Goal: Task Accomplishment & Management: Use online tool/utility

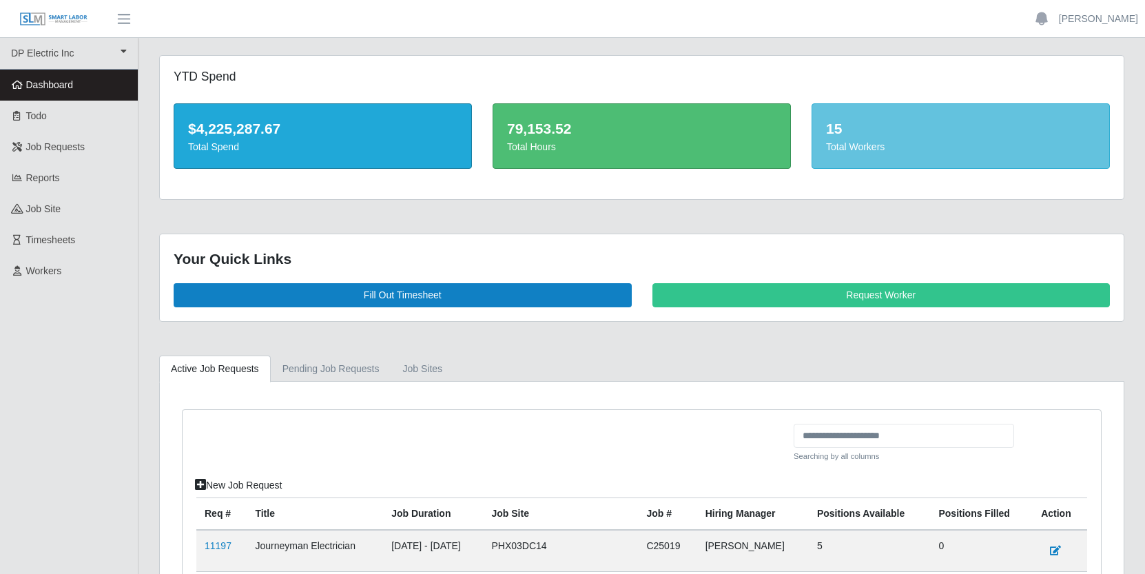
scroll to position [256, 0]
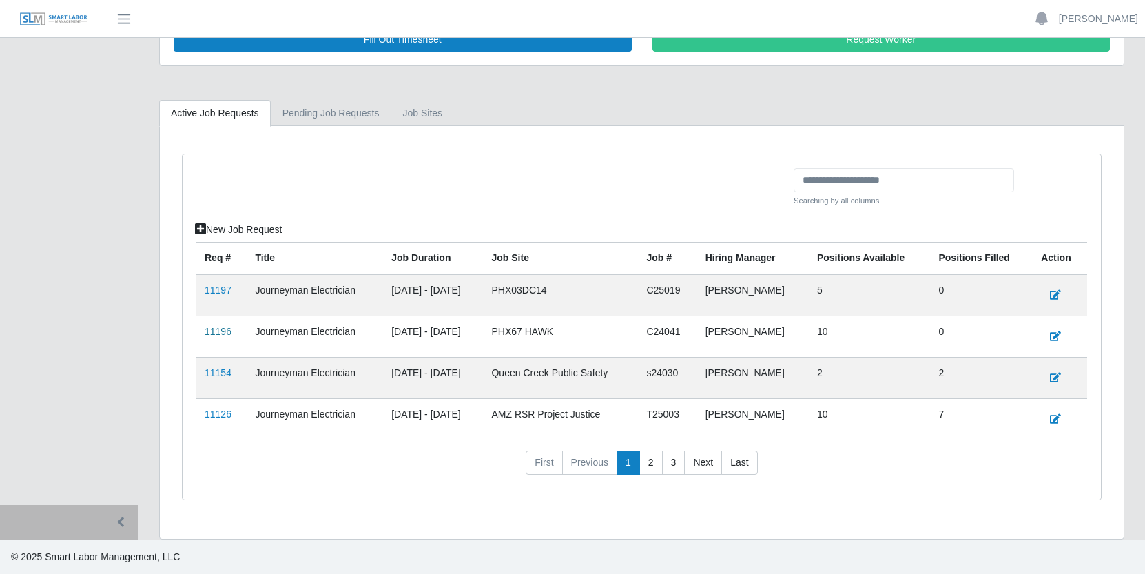
click at [223, 331] on link "11196" at bounding box center [218, 331] width 27 height 11
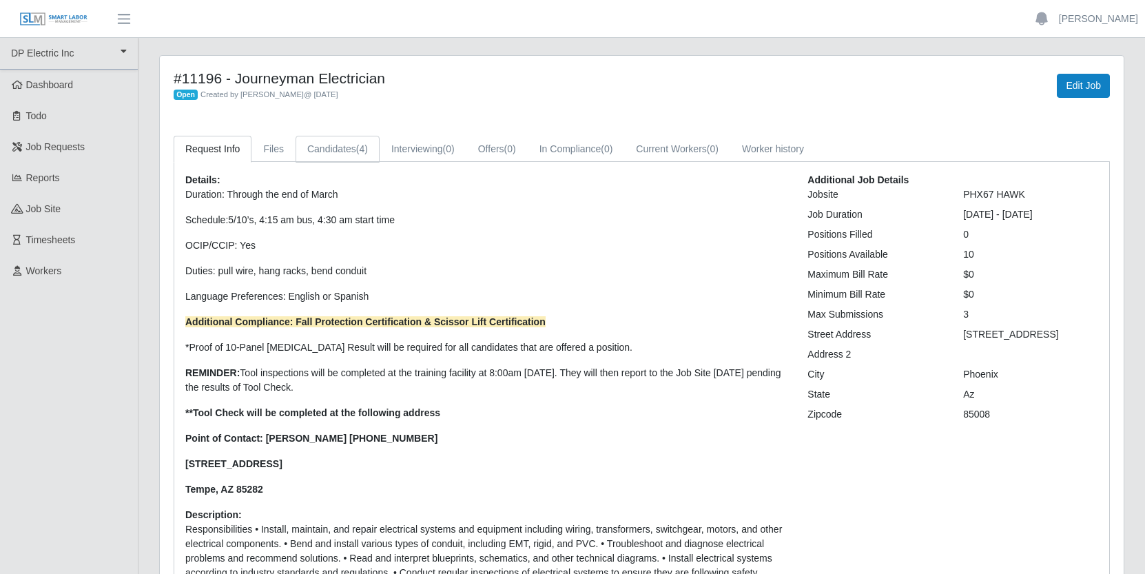
click at [346, 143] on link "Candidates (4)" at bounding box center [338, 149] width 84 height 27
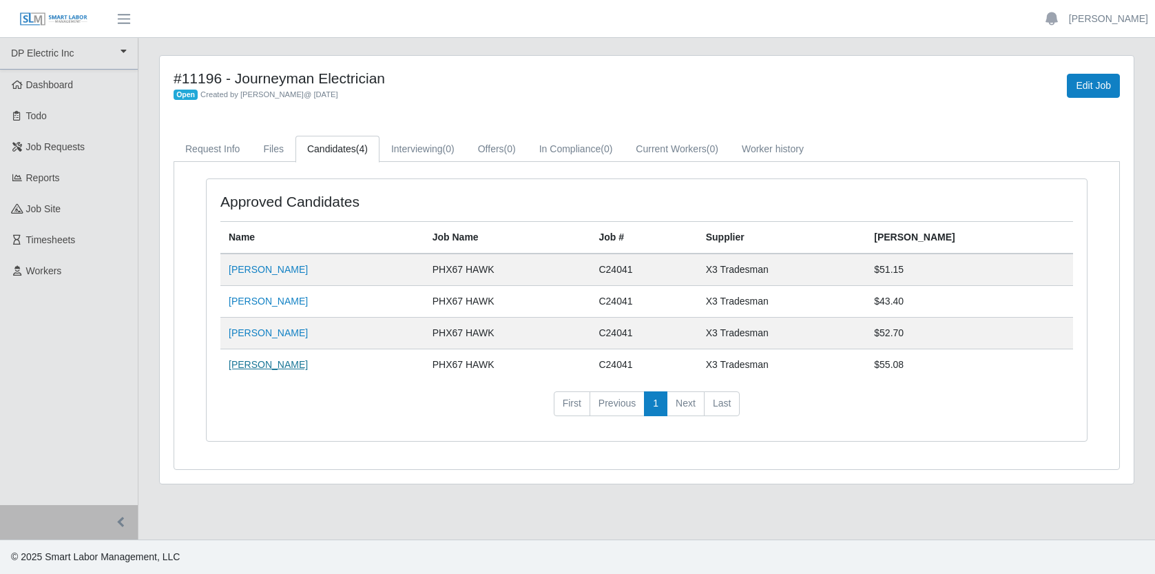
click at [268, 364] on link "[PERSON_NAME]" at bounding box center [268, 364] width 79 height 11
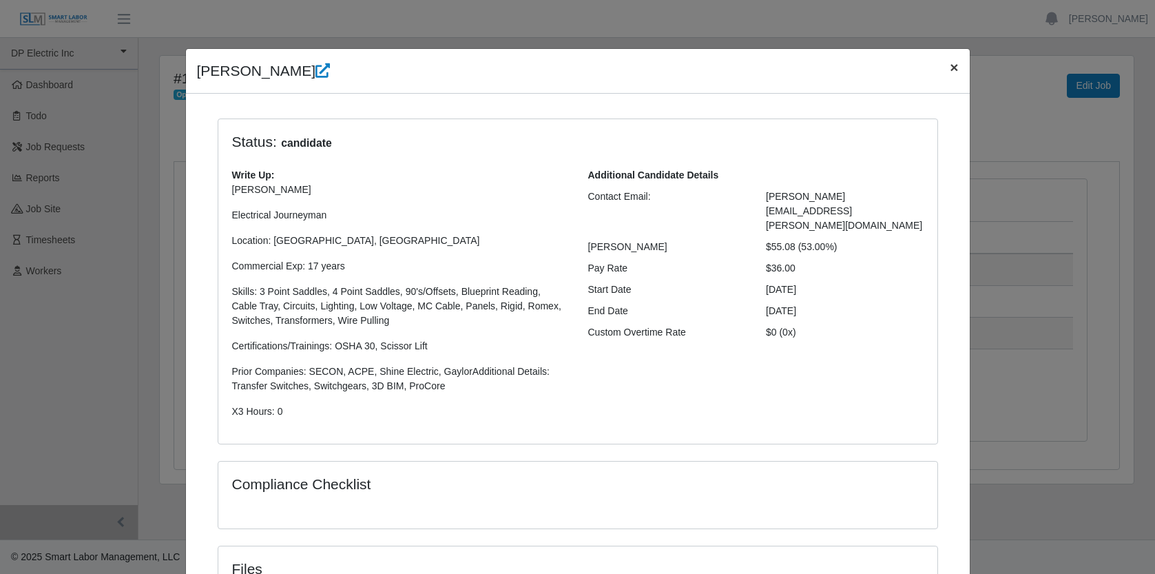
click at [951, 68] on span "×" at bounding box center [954, 67] width 8 height 16
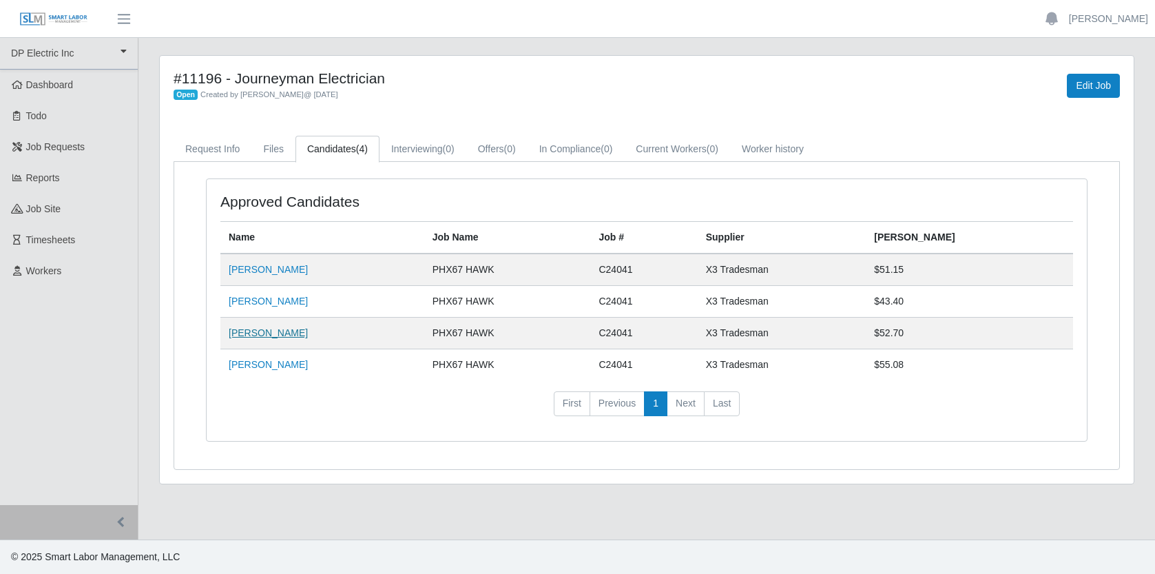
click at [260, 333] on link "[PERSON_NAME]" at bounding box center [268, 332] width 79 height 11
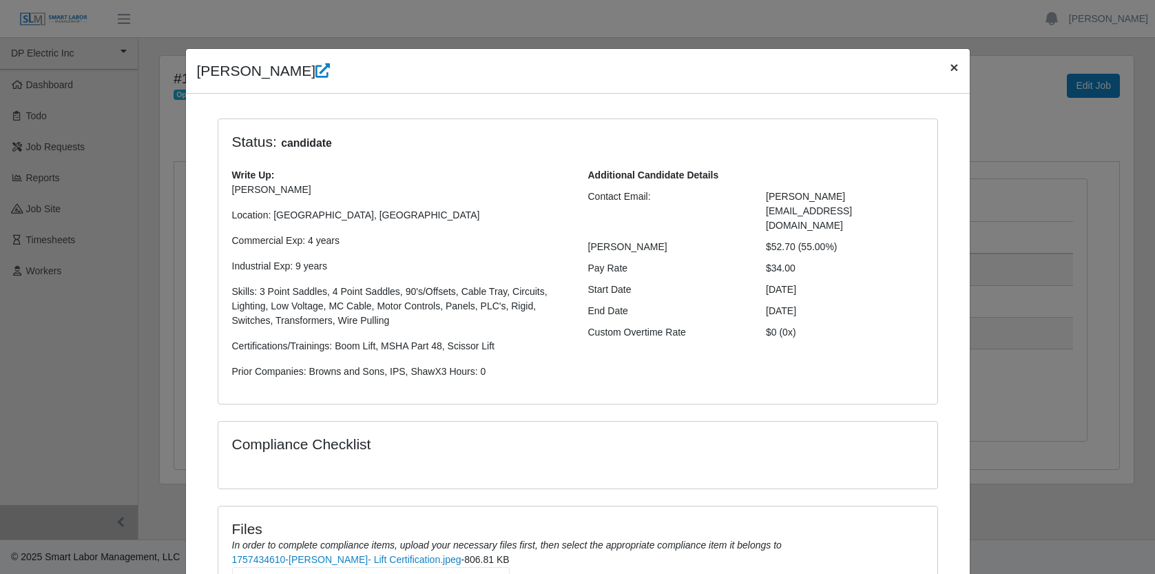
click at [954, 69] on button "×" at bounding box center [954, 67] width 30 height 37
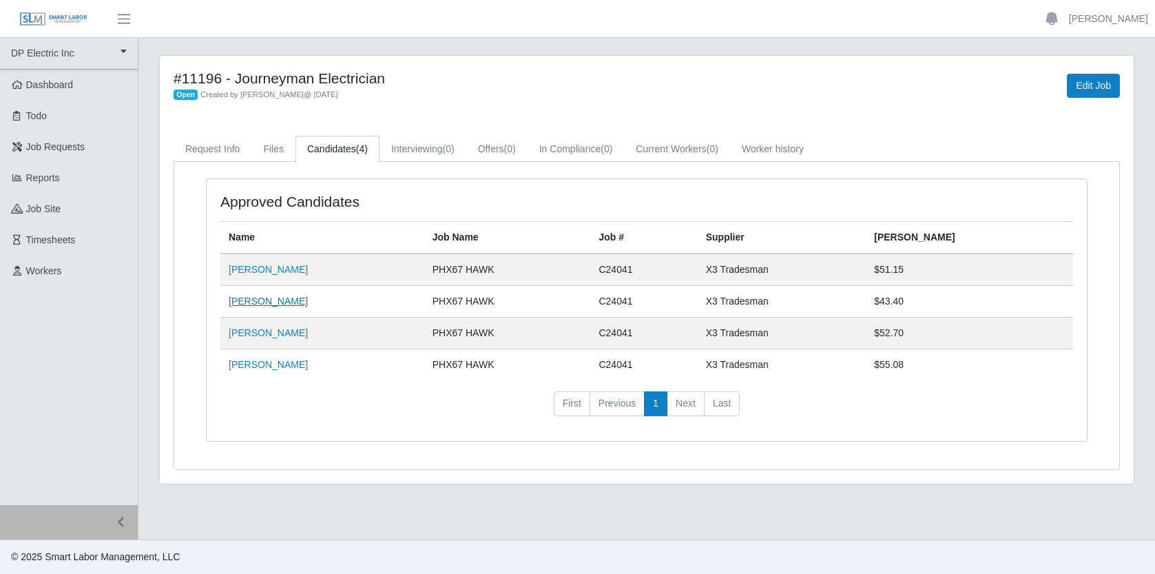
click at [289, 302] on link "[PERSON_NAME]" at bounding box center [268, 301] width 79 height 11
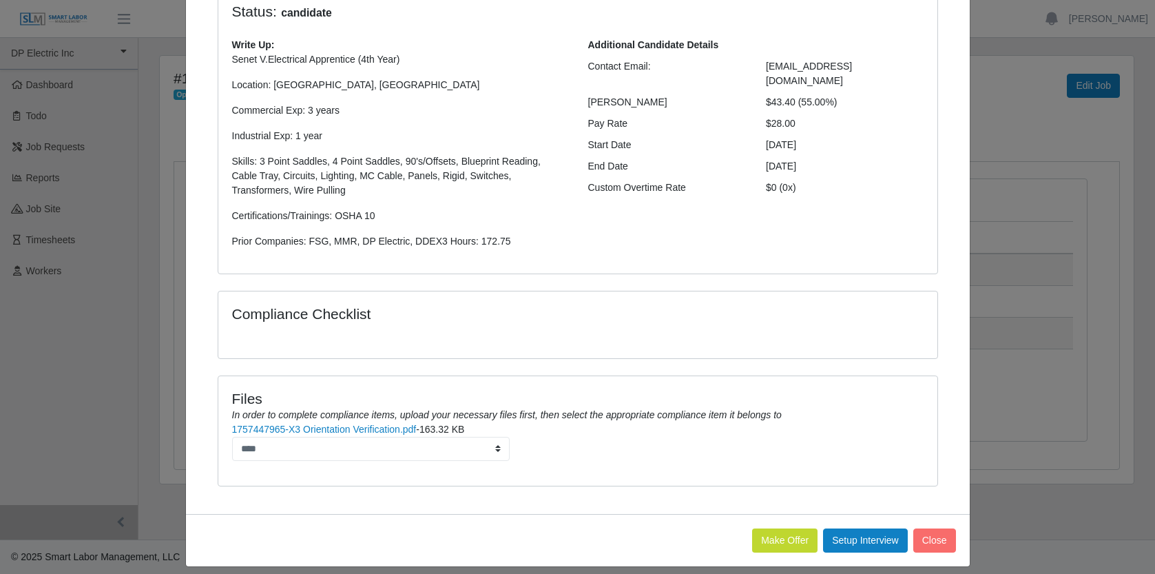
scroll to position [143, 0]
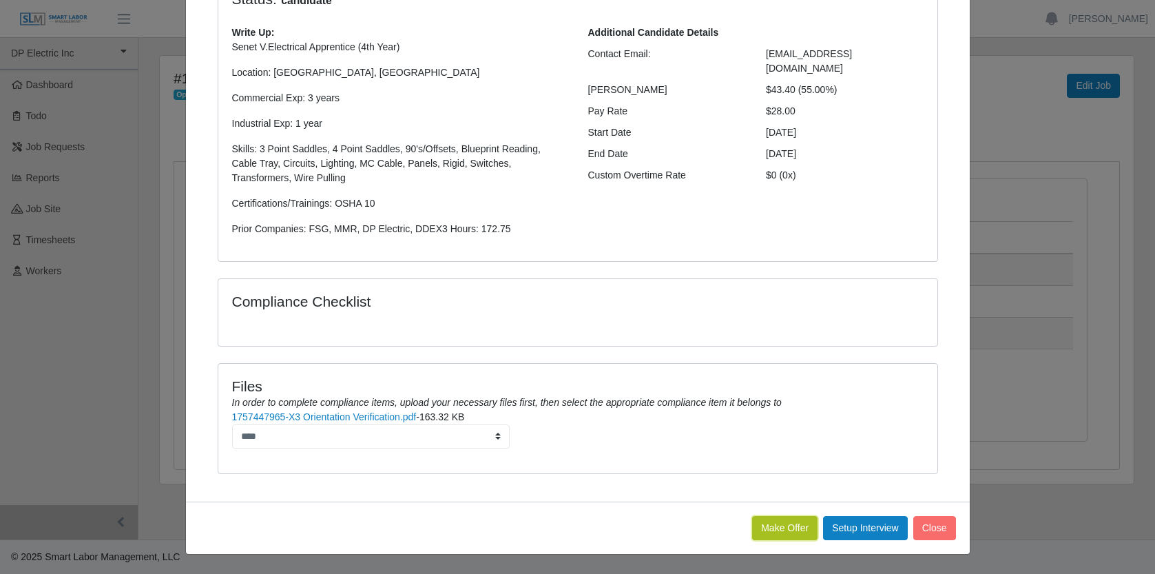
click at [765, 526] on button "Make Offer" at bounding box center [784, 528] width 65 height 24
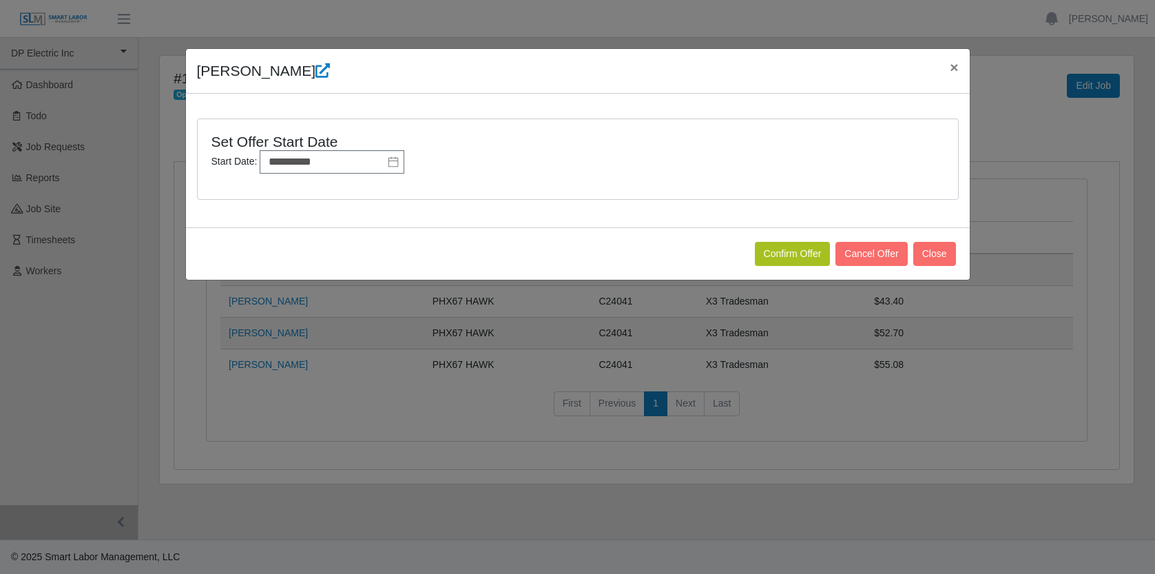
scroll to position [0, 0]
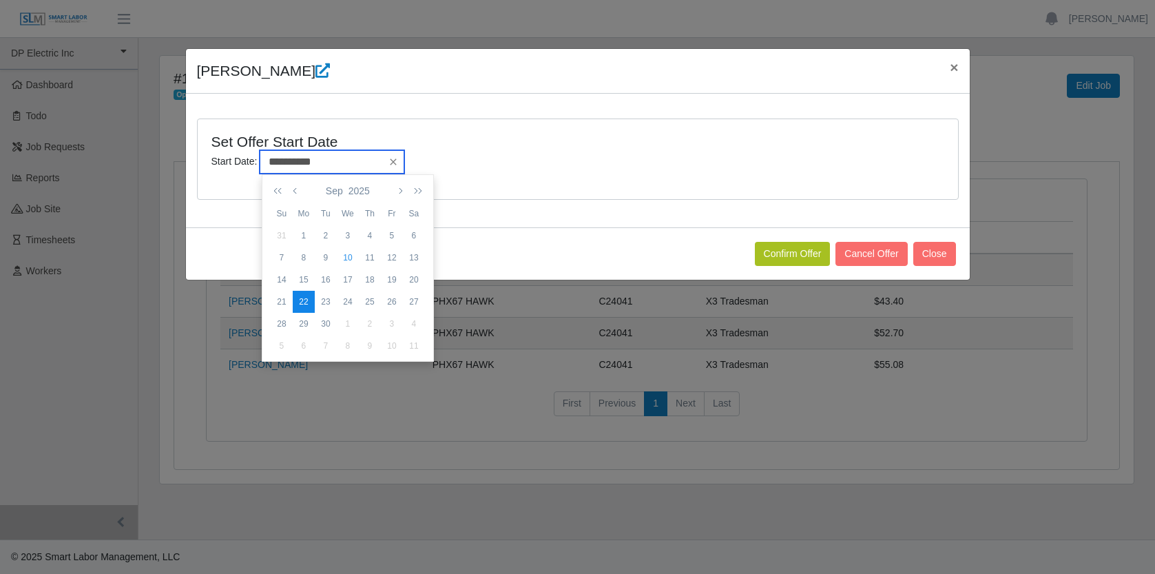
click at [353, 165] on input "**********" at bounding box center [332, 161] width 145 height 23
click at [304, 301] on div "22" at bounding box center [304, 302] width 22 height 12
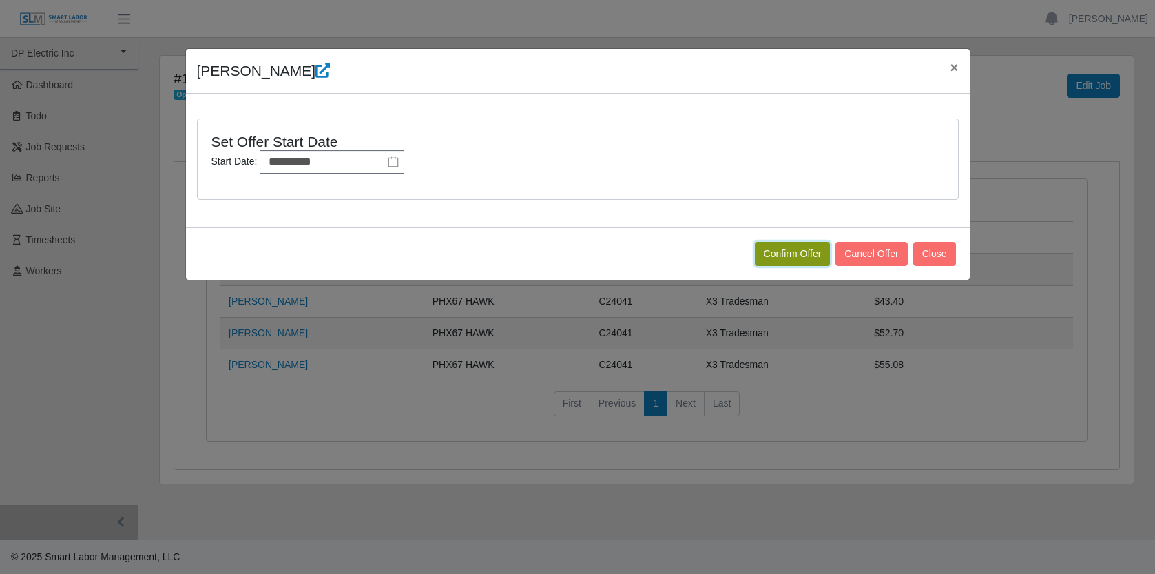
click at [805, 251] on button "Confirm Offer" at bounding box center [793, 254] width 76 height 24
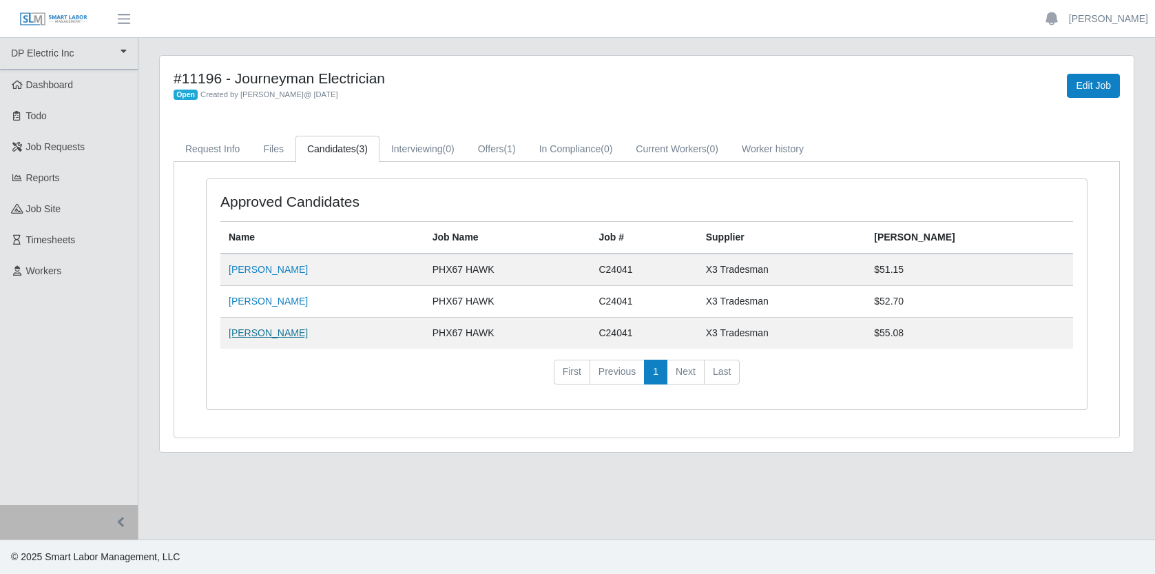
click at [273, 334] on link "Anthony Hayes" at bounding box center [268, 332] width 79 height 11
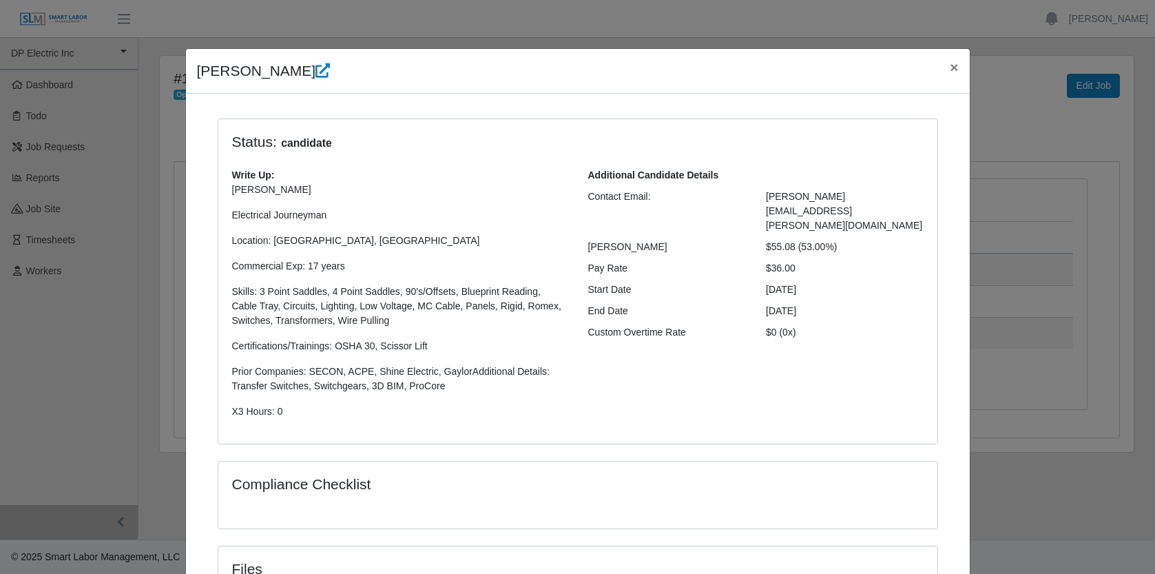
scroll to position [232, 0]
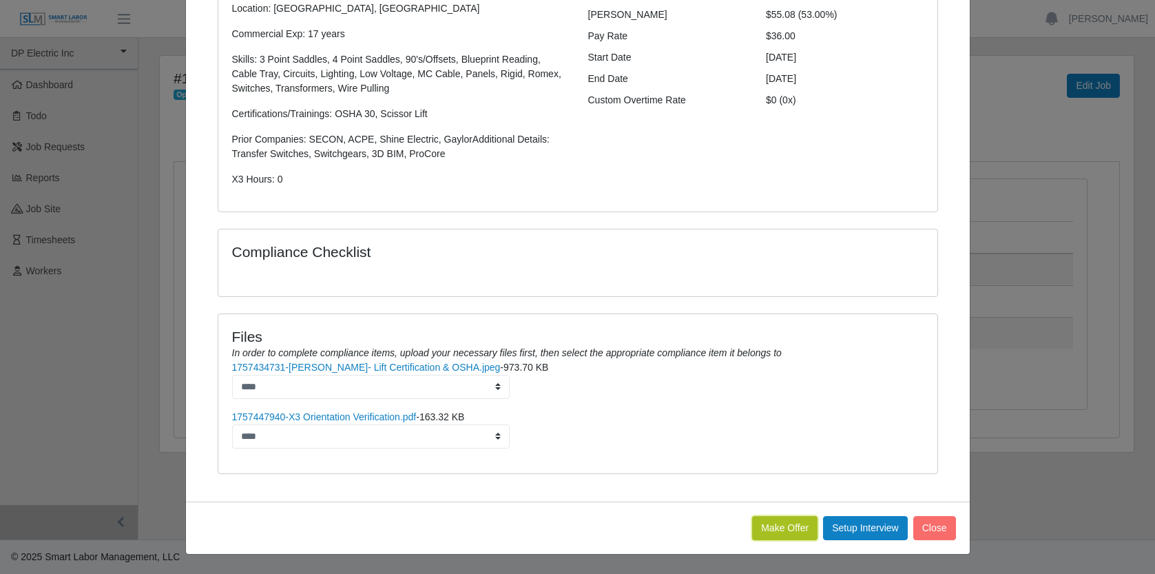
click at [767, 529] on button "Make Offer" at bounding box center [784, 528] width 65 height 24
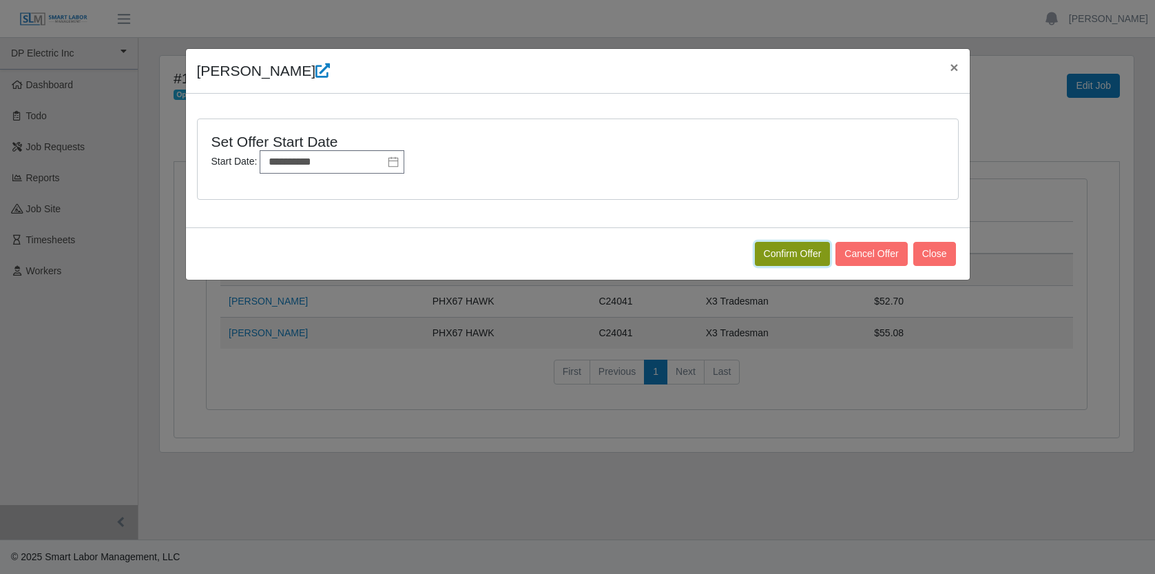
click at [780, 253] on button "Confirm Offer" at bounding box center [793, 254] width 76 height 24
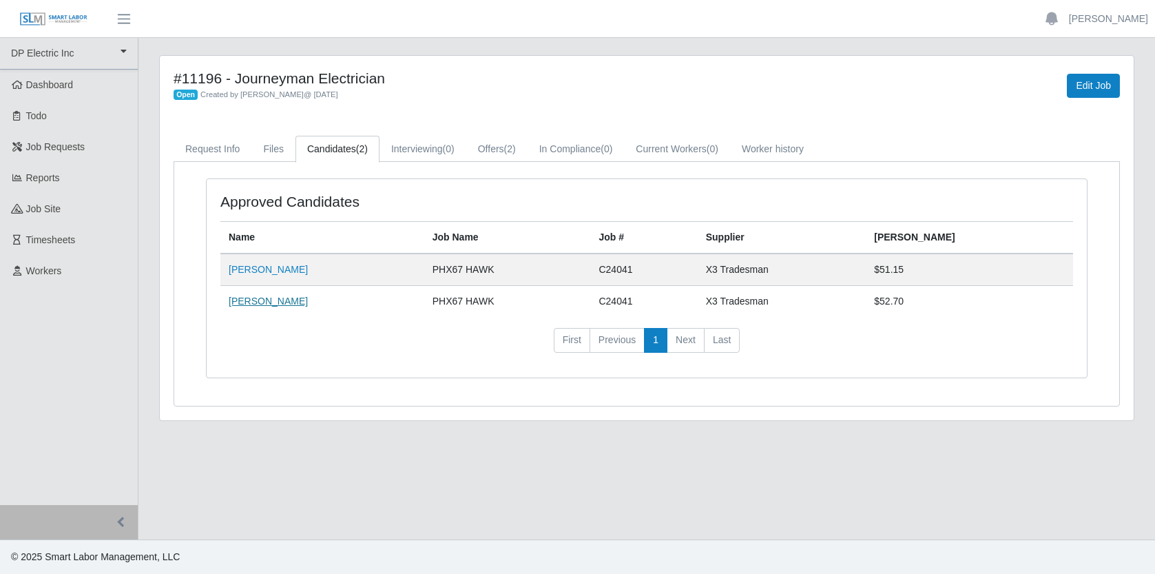
click at [259, 301] on link "[PERSON_NAME]" at bounding box center [268, 301] width 79 height 11
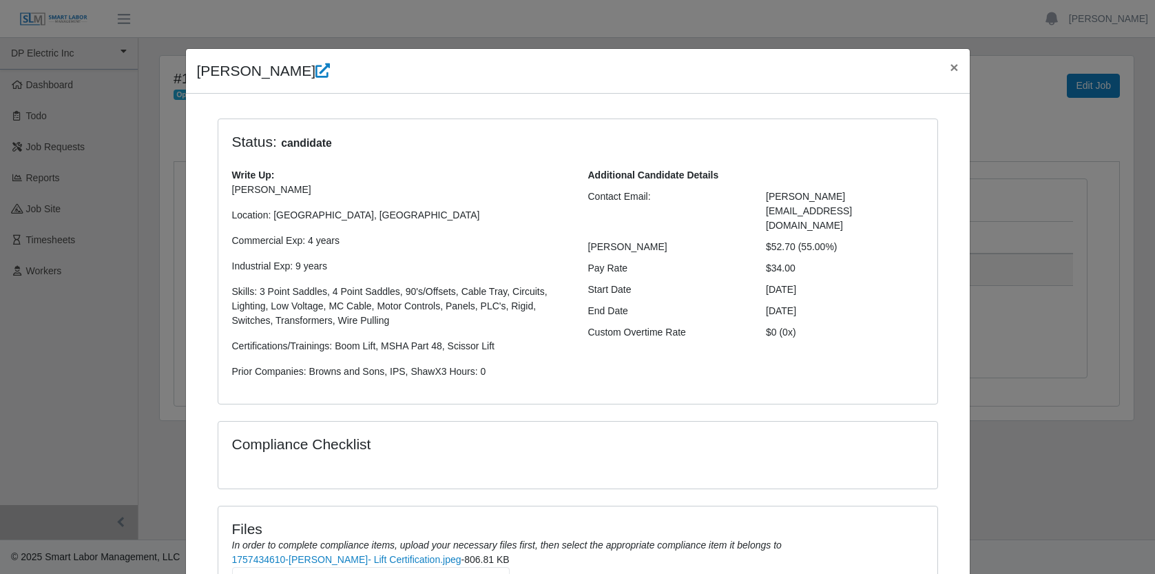
scroll to position [192, 0]
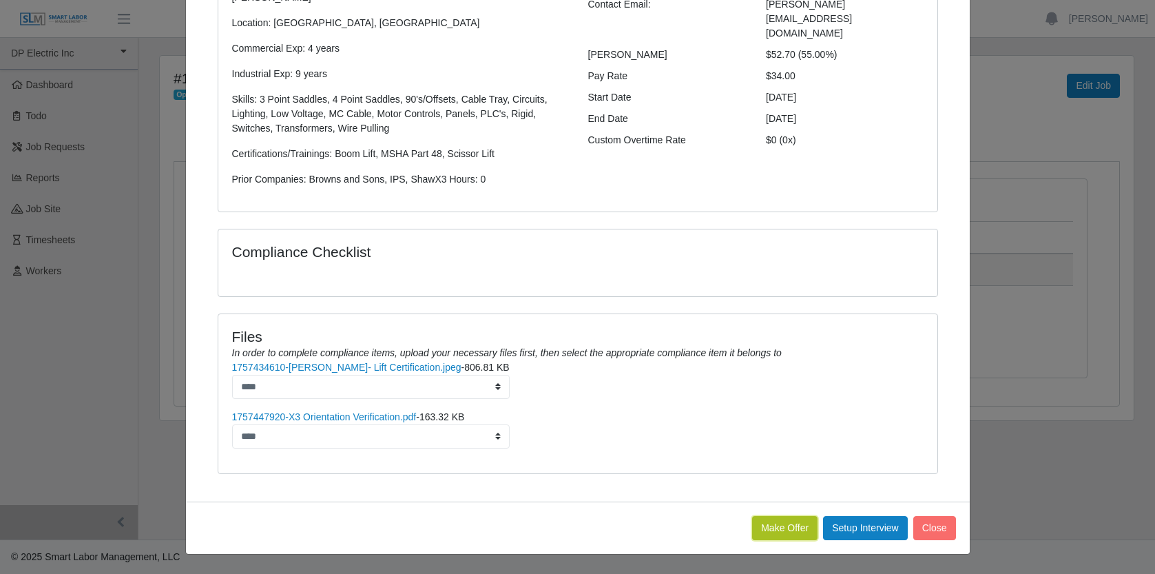
click at [759, 527] on button "Make Offer" at bounding box center [784, 528] width 65 height 24
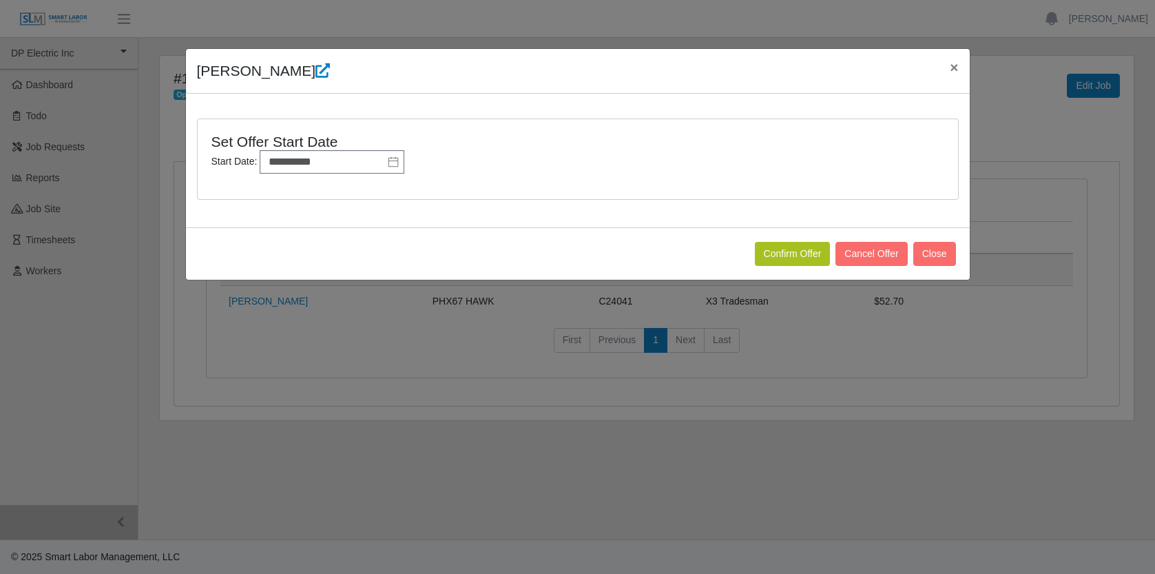
scroll to position [0, 0]
click at [772, 249] on button "Confirm Offer" at bounding box center [793, 254] width 76 height 24
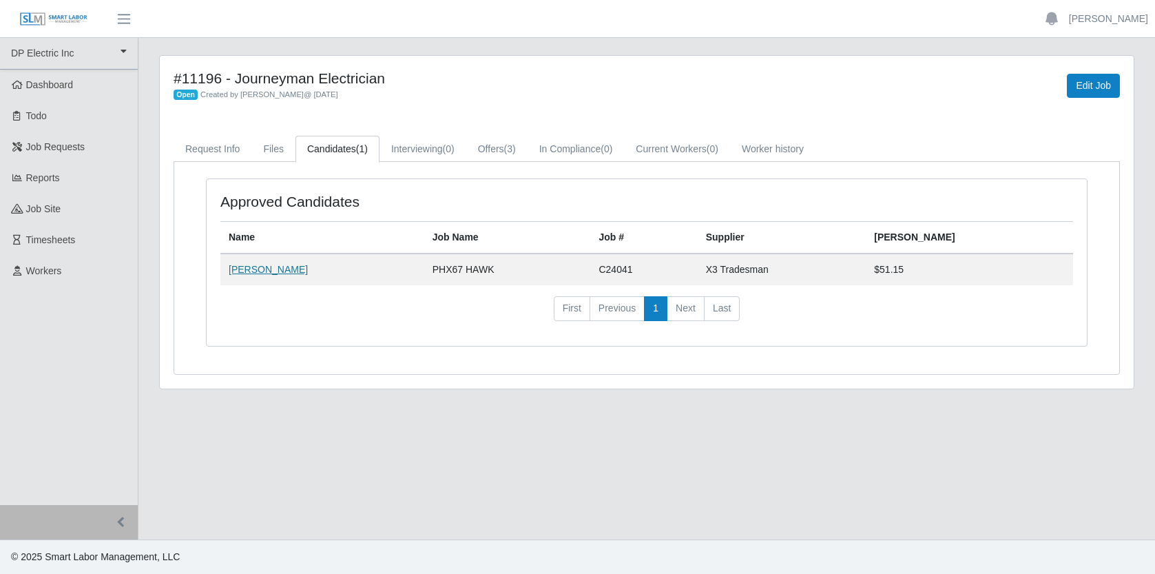
click at [276, 271] on link "[PERSON_NAME]" at bounding box center [268, 269] width 79 height 11
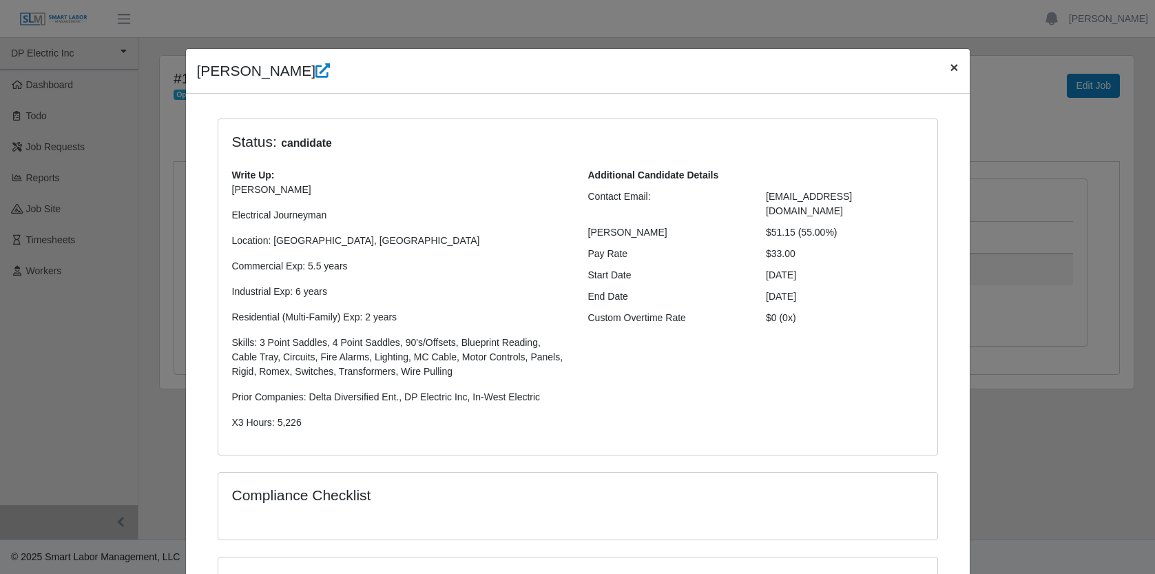
click at [952, 64] on span "×" at bounding box center [954, 67] width 8 height 16
